Goal: Unclear

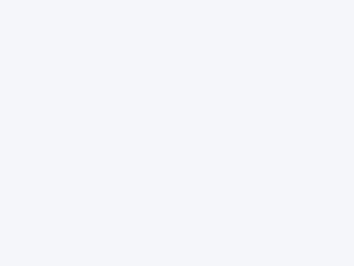
click at [177, 133] on div at bounding box center [177, 133] width 354 height 266
